Goal: Transaction & Acquisition: Purchase product/service

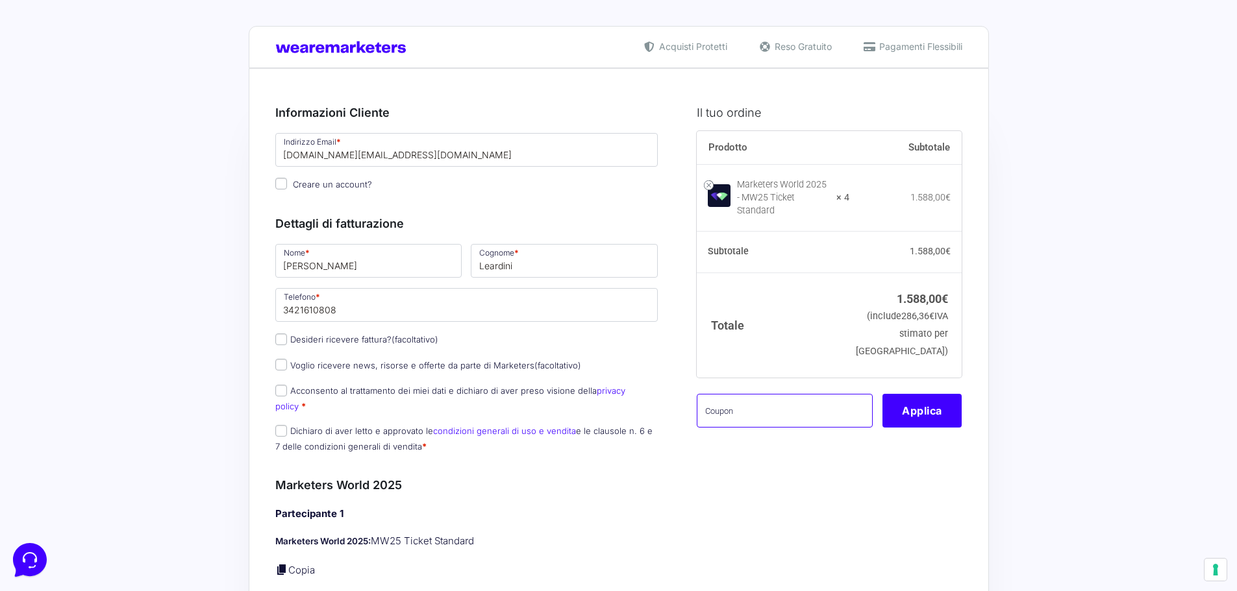
click at [780, 423] on input "text" at bounding box center [785, 411] width 176 height 34
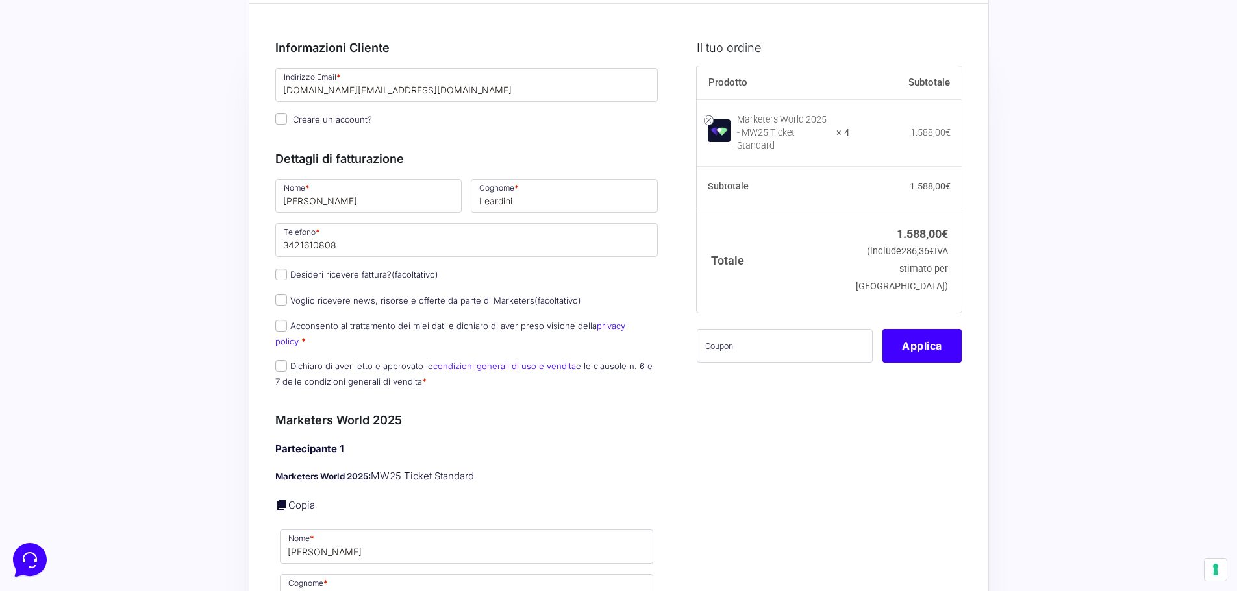
click at [339, 332] on p "Acconsento al trattamento dei miei dati e dichiaro di aver preso visione della …" at bounding box center [467, 334] width 392 height 34
click at [273, 328] on p "Acconsento al trattamento dei miei dati e dichiaro di aver preso visione della …" at bounding box center [467, 334] width 392 height 34
click at [277, 328] on input "Acconsento al trattamento dei miei dati e dichiaro di aver preso visione della …" at bounding box center [281, 326] width 12 height 12
checkbox input "true"
click at [284, 360] on input "Dichiaro di aver letto e approvato le condizioni generali di uso e vendita e le…" at bounding box center [281, 366] width 12 height 12
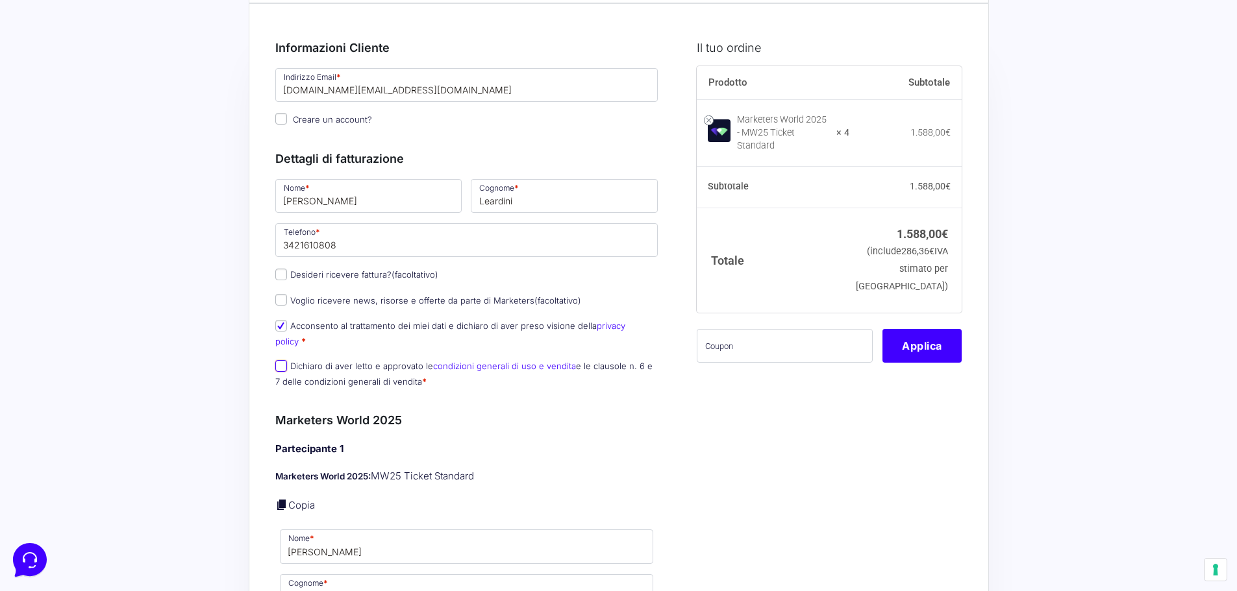
checkbox input "true"
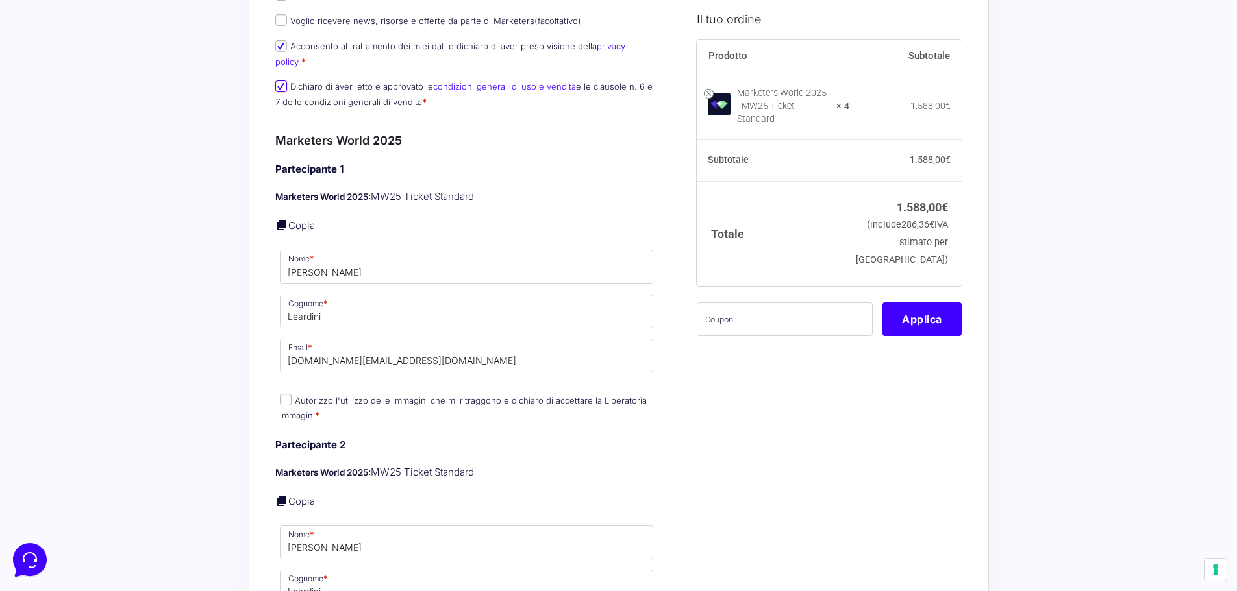
scroll to position [390, 0]
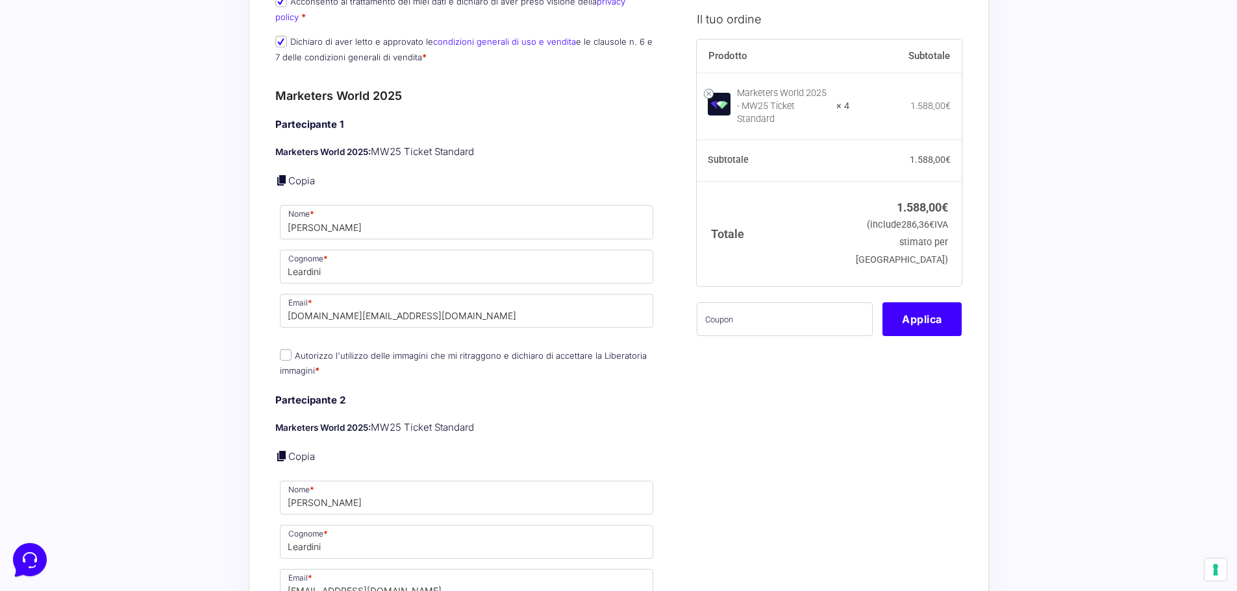
click at [284, 349] on input "Autorizzo l'utilizzo delle immagini che mi ritraggono e dichiaro di accettare l…" at bounding box center [286, 355] width 12 height 12
checkbox input "true"
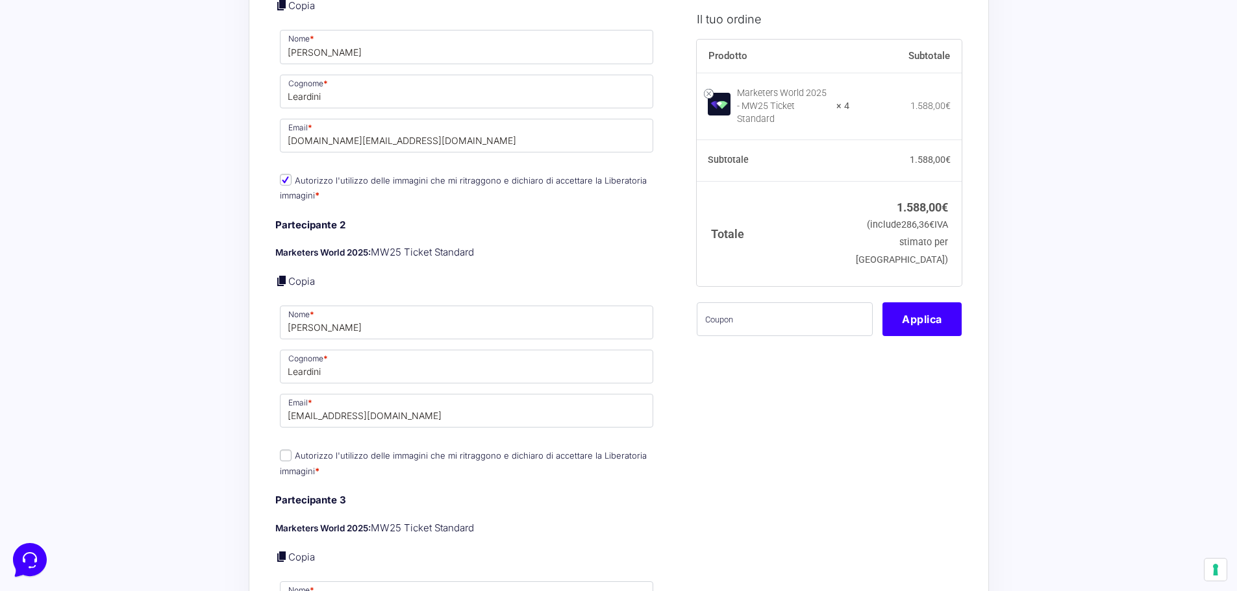
scroll to position [649, 0]
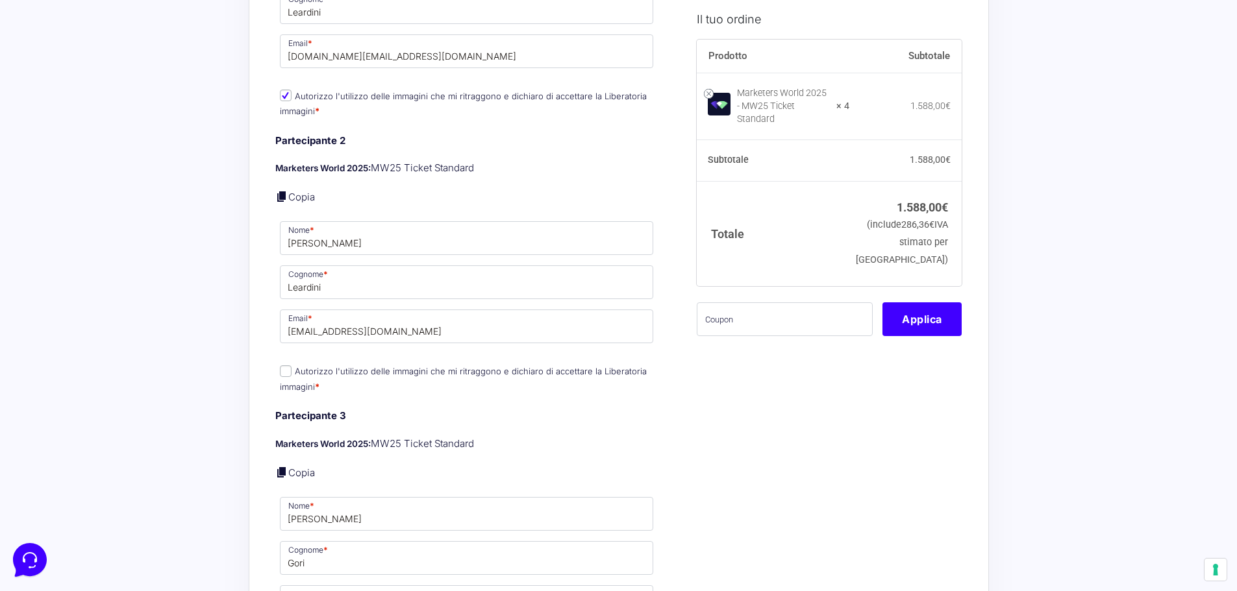
click at [288, 365] on input "Autorizzo l'utilizzo delle immagini che mi ritraggono e dichiaro di accettare l…" at bounding box center [286, 371] width 12 height 12
checkbox input "true"
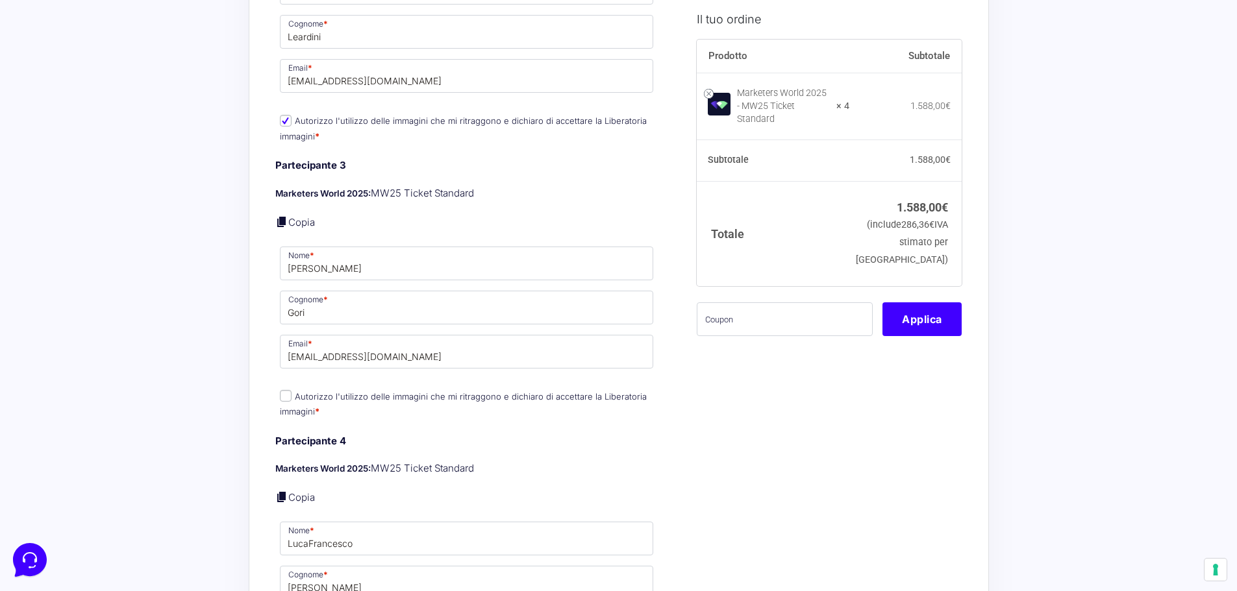
scroll to position [909, 0]
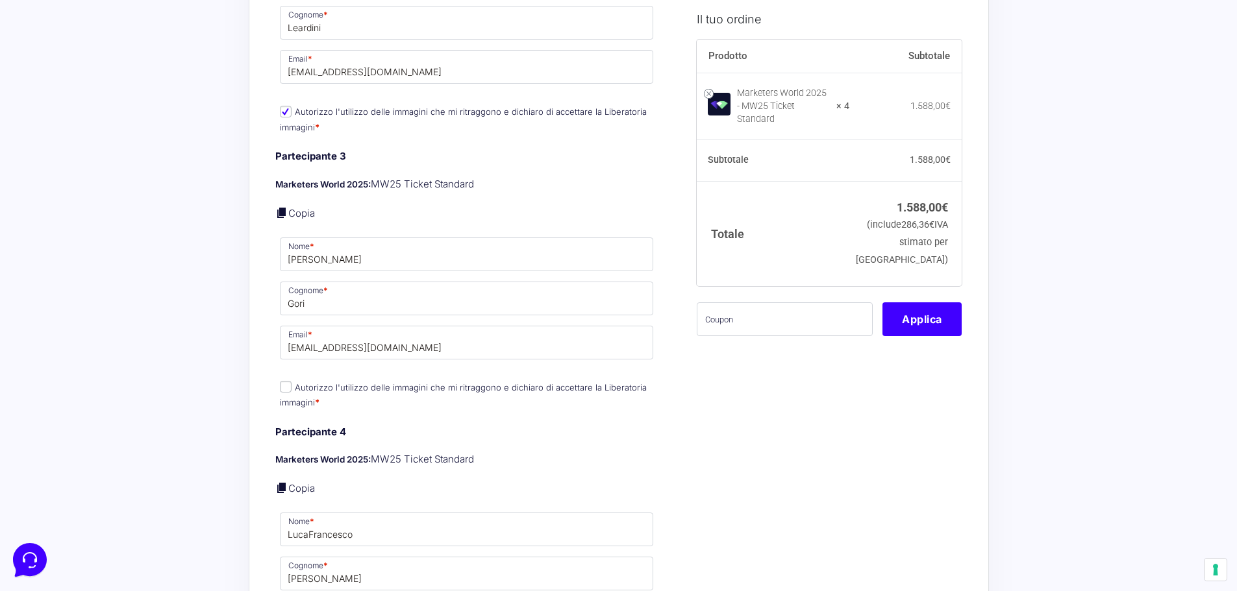
click at [288, 381] on input "Autorizzo l'utilizzo delle immagini che mi ritraggono e dichiaro di accettare l…" at bounding box center [286, 387] width 12 height 12
checkbox input "true"
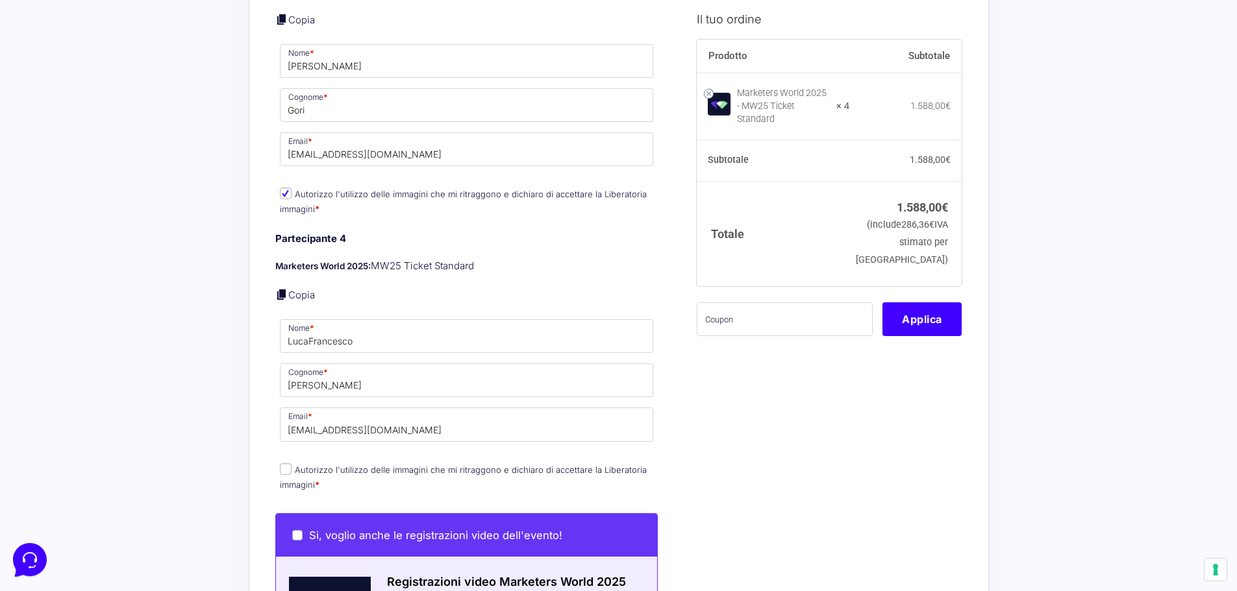
scroll to position [1104, 0]
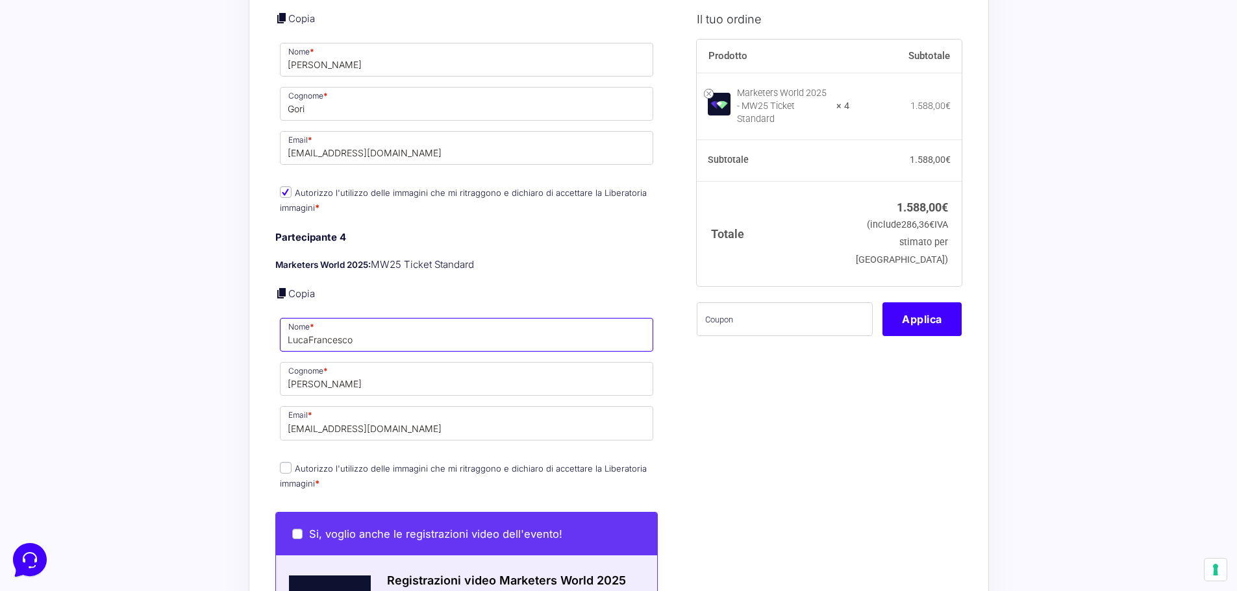
click at [305, 327] on input "LucaFrancesco" at bounding box center [467, 335] width 374 height 34
click at [306, 327] on input "LucaFrancesco" at bounding box center [467, 335] width 374 height 34
type input "[PERSON_NAME]"
click at [291, 462] on input "Autorizzo l'utilizzo delle immagini che mi ritraggono e dichiaro di accettare l…" at bounding box center [286, 468] width 12 height 12
checkbox input "true"
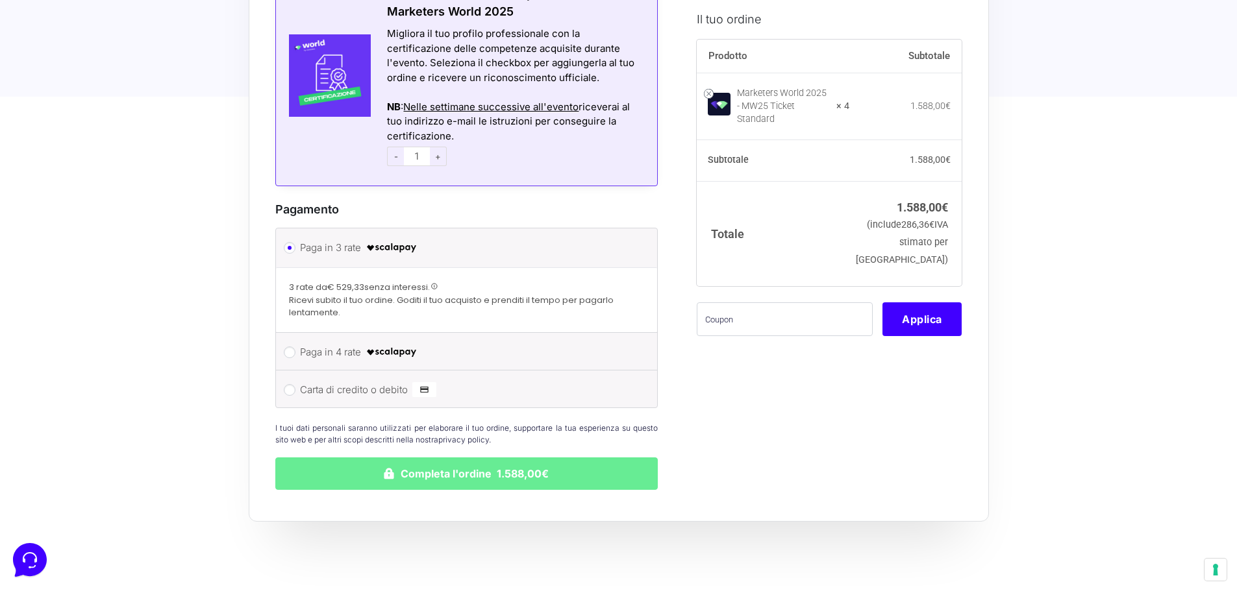
scroll to position [1883, 0]
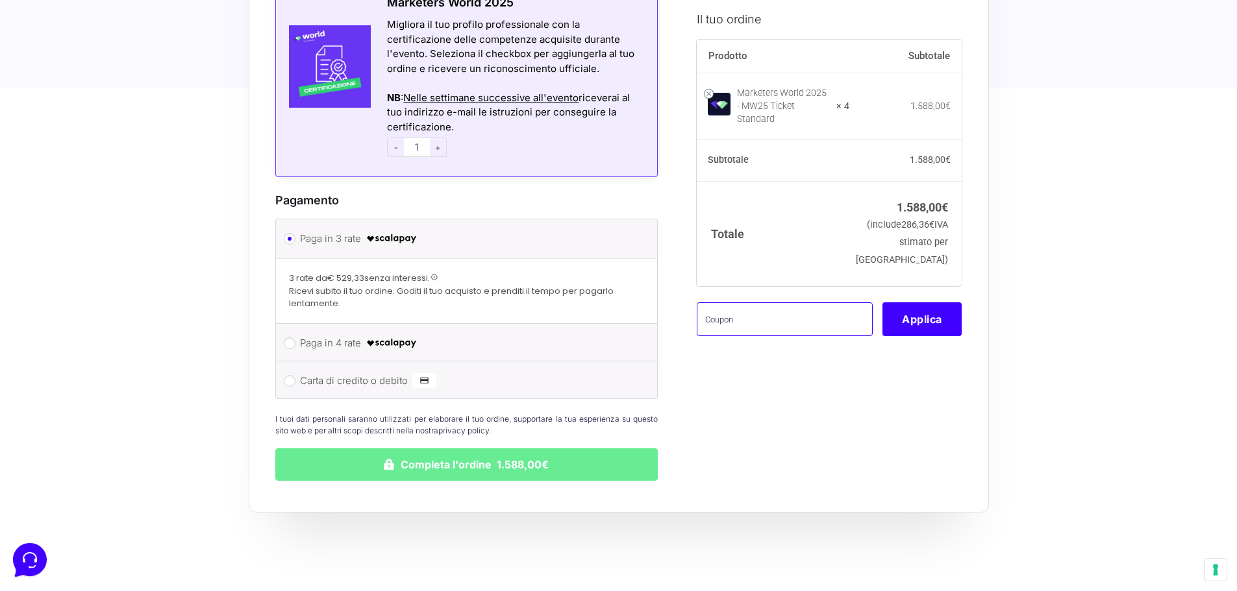
click at [747, 335] on input "text" at bounding box center [785, 319] width 176 height 34
click at [912, 323] on button "Applica" at bounding box center [921, 319] width 79 height 34
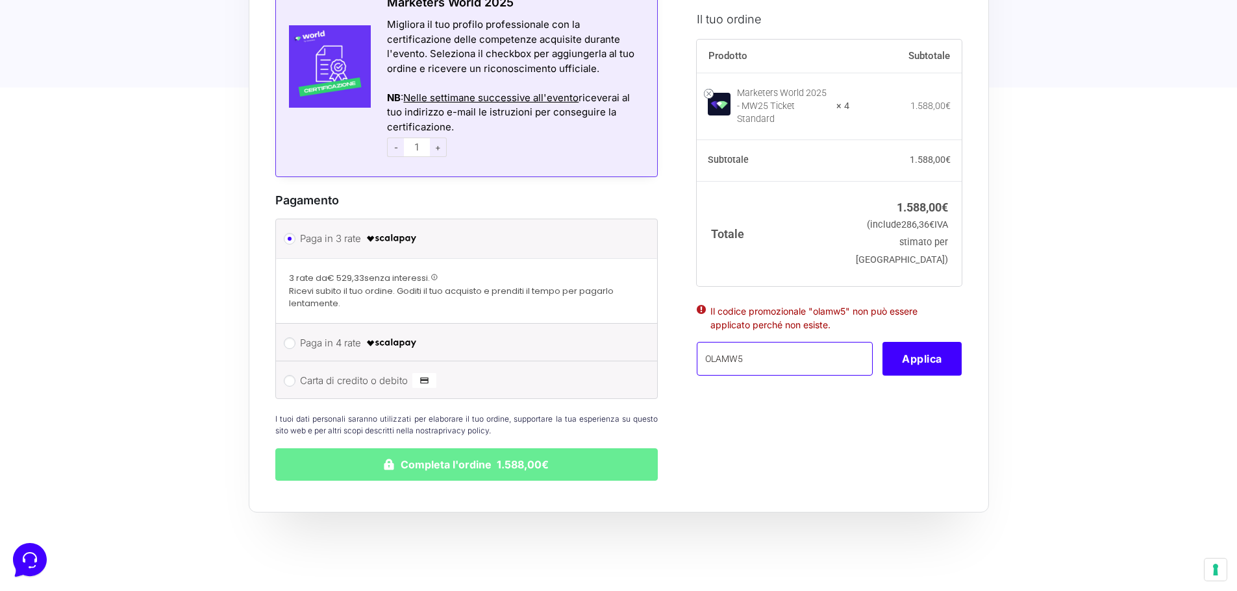
click at [737, 369] on input "OLAMW5" at bounding box center [785, 359] width 176 height 34
type input "OLAMW25"
click at [925, 365] on button "Applica" at bounding box center [921, 359] width 79 height 34
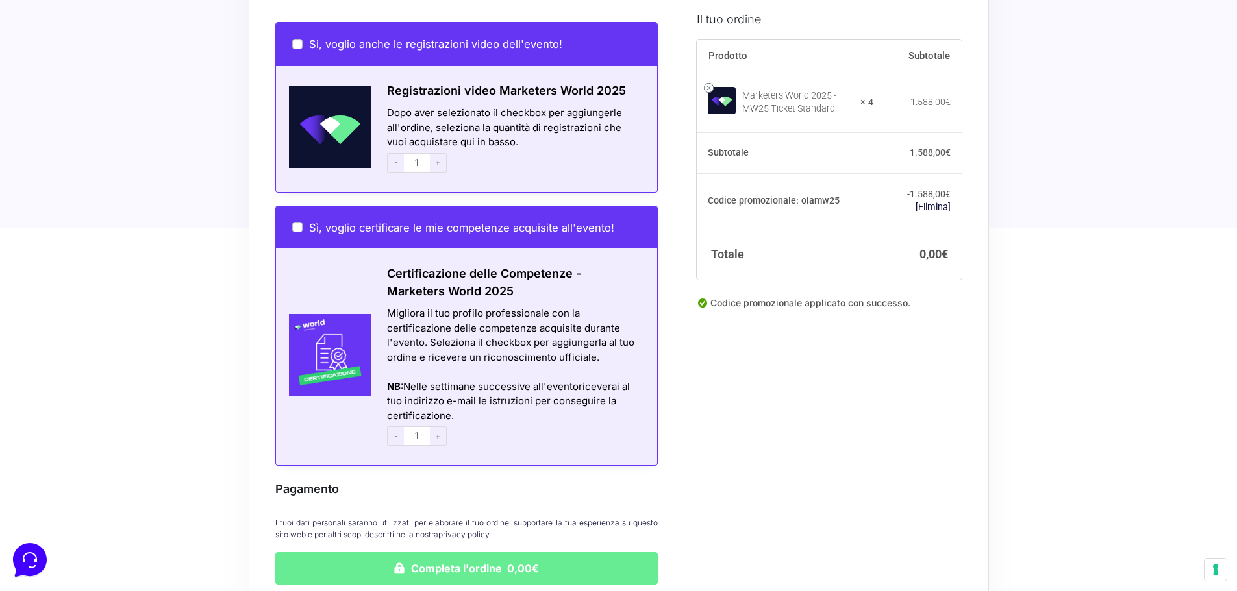
scroll to position [1755, 0]
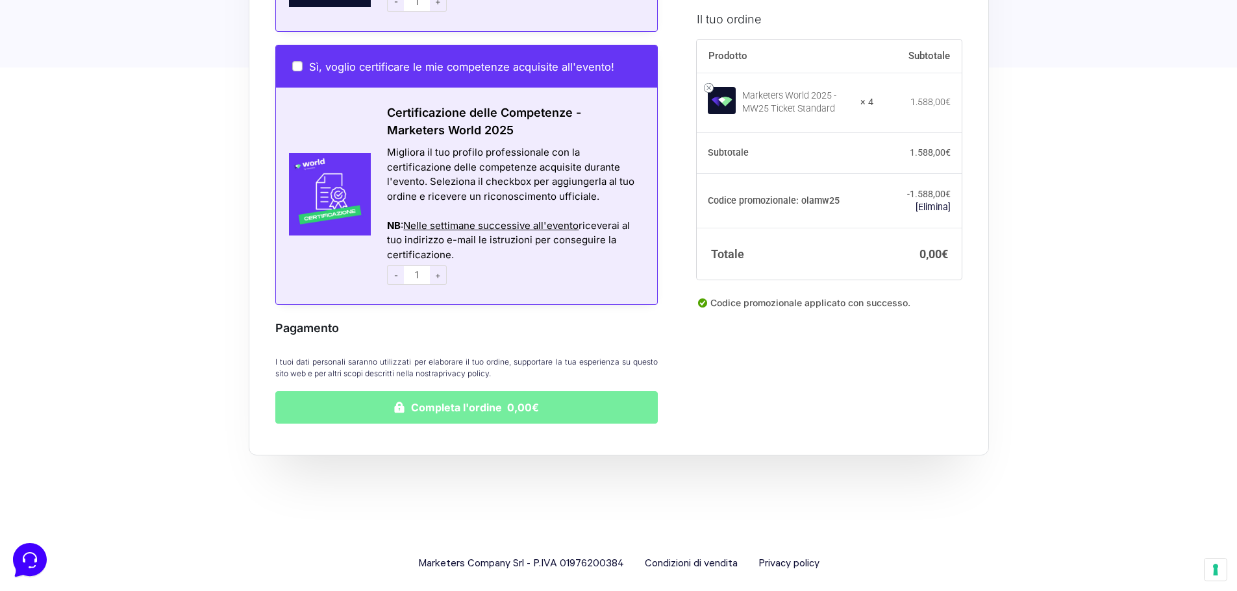
click at [401, 401] on button "Completa l'ordine 0,00€" at bounding box center [466, 407] width 383 height 32
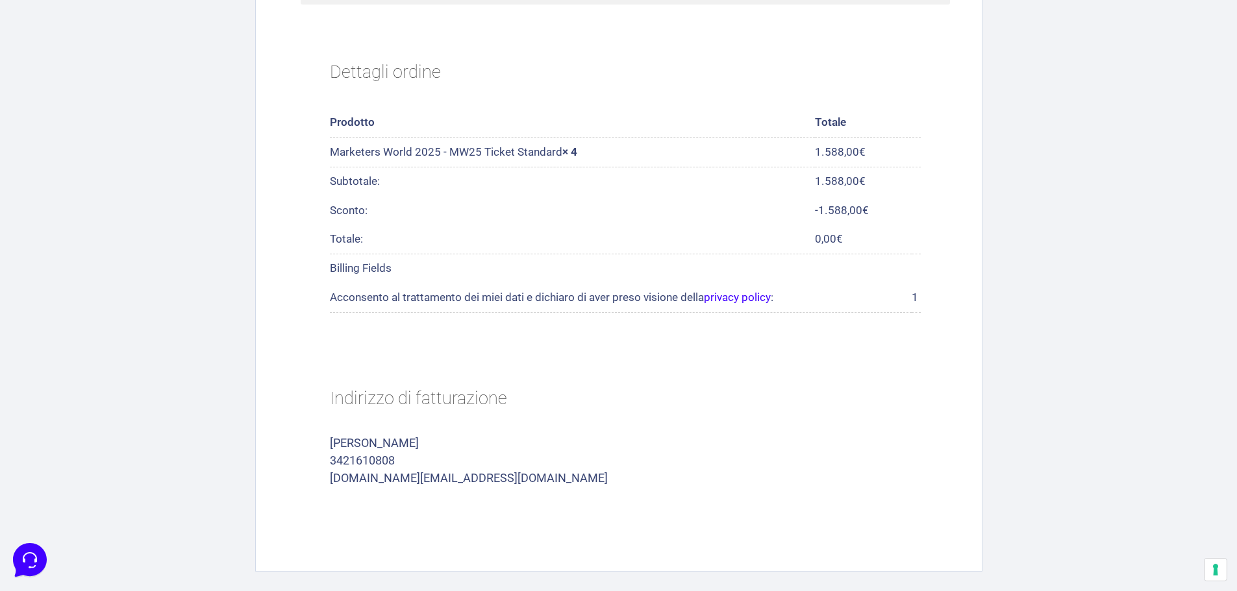
scroll to position [568, 0]
